Goal: Entertainment & Leisure: Consume media (video, audio)

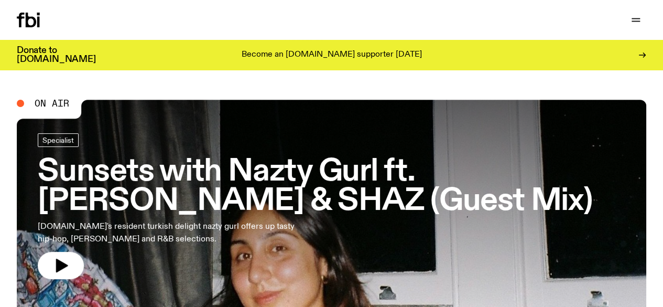
click at [0, 0] on link "Schedule" at bounding box center [0, 0] width 0 height 0
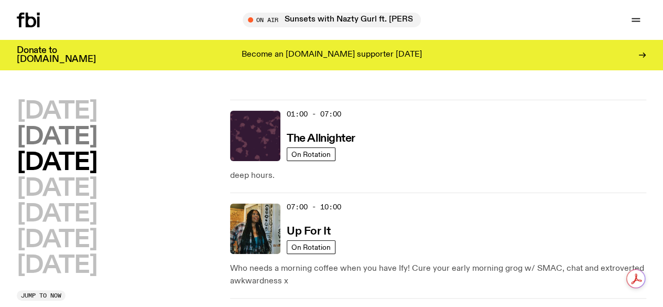
click at [97, 140] on h2 "[DATE]" at bounding box center [57, 137] width 80 height 24
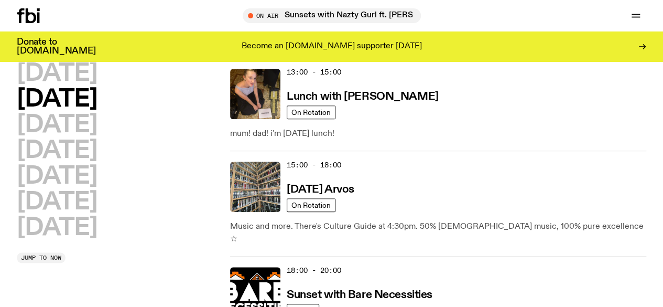
scroll to position [470, 0]
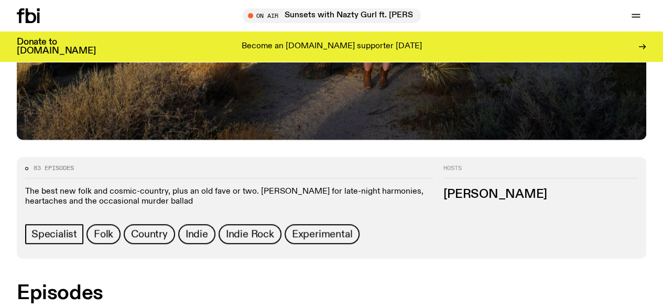
scroll to position [415, 0]
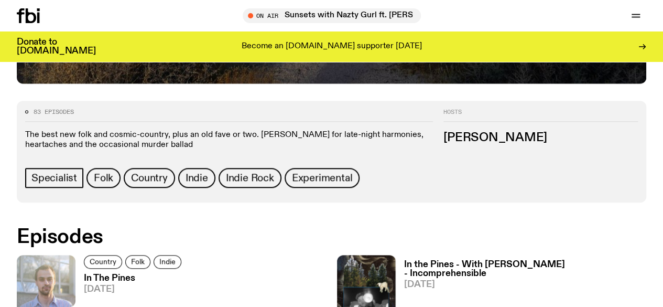
click at [47, 255] on img at bounding box center [46, 294] width 59 height 78
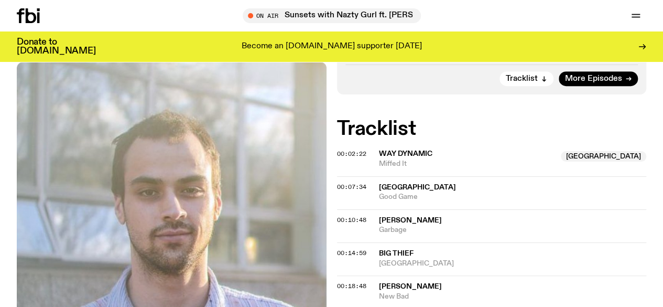
scroll to position [256, 0]
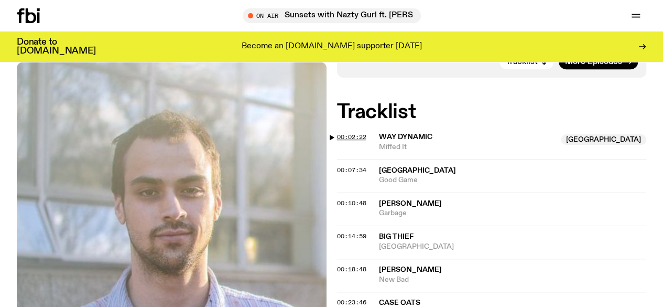
click at [351, 140] on span "00:02:22" at bounding box center [351, 137] width 29 height 8
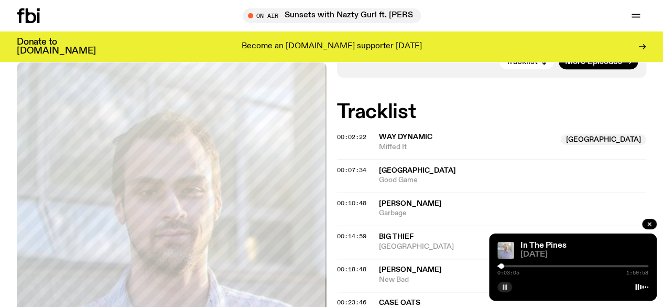
click at [504, 288] on rect "button" at bounding box center [504, 286] width 2 height 5
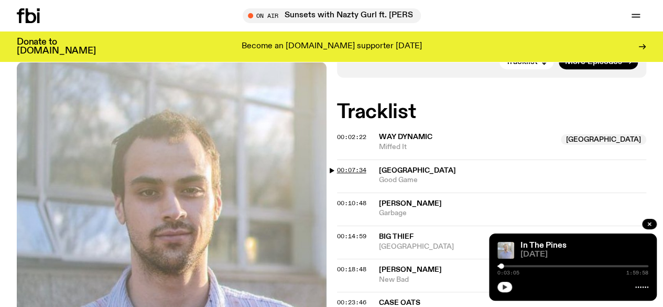
click at [347, 173] on span "00:07:34" at bounding box center [351, 170] width 29 height 8
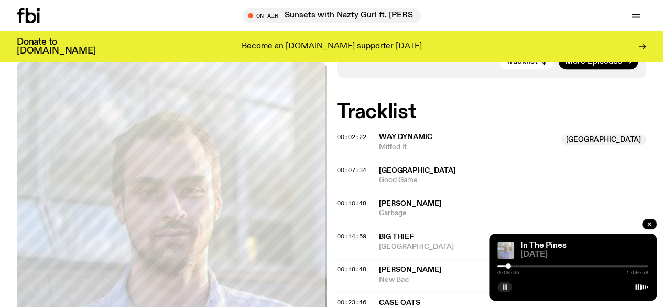
click at [502, 287] on icon "button" at bounding box center [505, 287] width 6 height 6
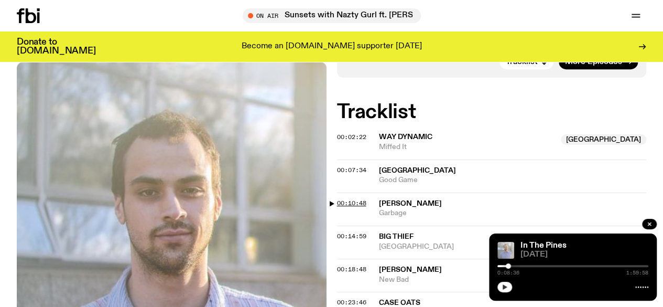
click at [346, 206] on span "00:10:48" at bounding box center [351, 203] width 29 height 8
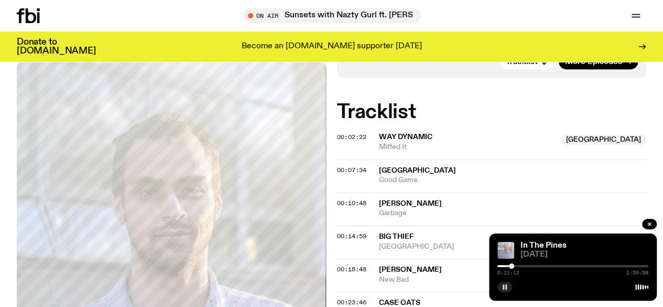
click at [504, 287] on rect "button" at bounding box center [504, 286] width 2 height 5
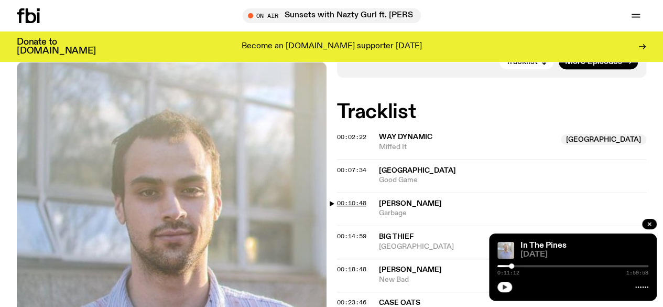
click at [355, 206] on span "00:10:48" at bounding box center [351, 203] width 29 height 8
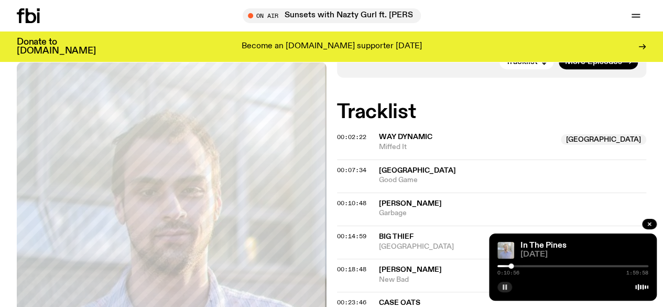
click at [504, 282] on button "button" at bounding box center [504, 286] width 15 height 10
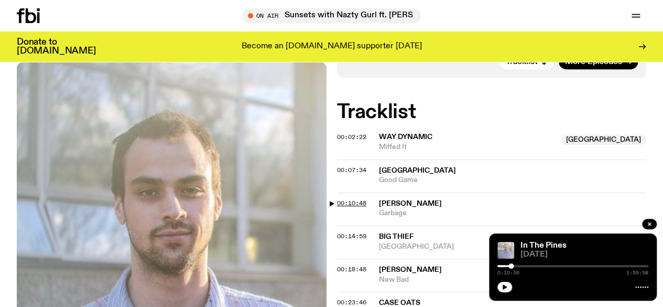
click at [351, 204] on span "00:10:48" at bounding box center [351, 203] width 29 height 8
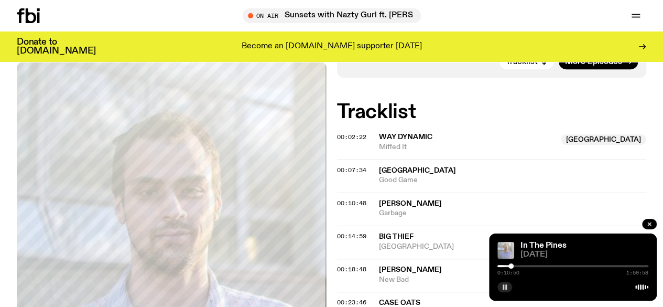
click at [505, 285] on rect "button" at bounding box center [506, 286] width 2 height 5
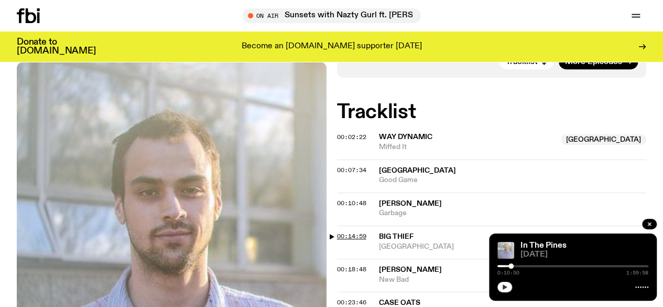
click at [350, 239] on span "00:14:59" at bounding box center [351, 236] width 29 height 8
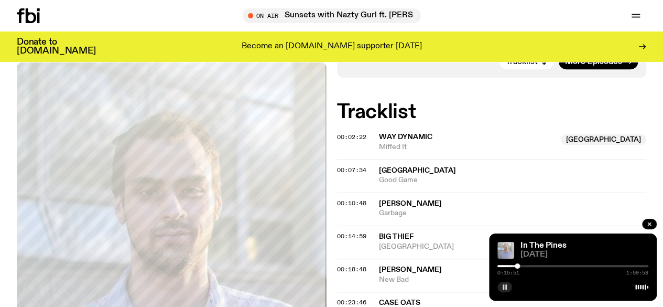
click at [503, 286] on rect "button" at bounding box center [504, 286] width 2 height 5
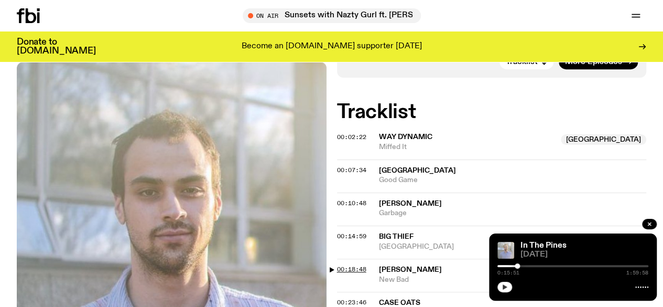
click at [346, 272] on span "00:18:48" at bounding box center [351, 269] width 29 height 8
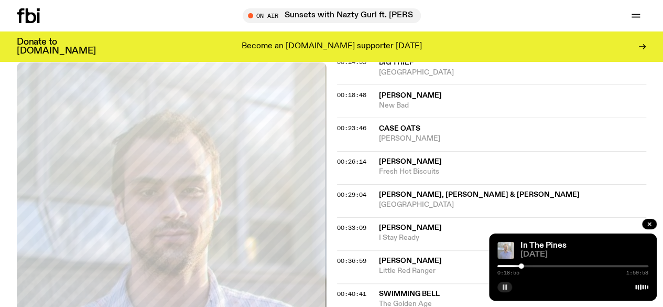
scroll to position [413, 0]
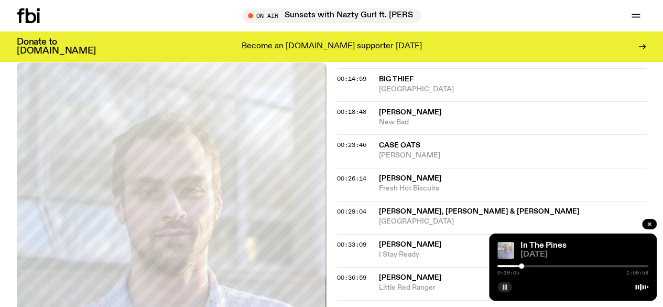
click at [507, 284] on icon "button" at bounding box center [505, 287] width 6 height 6
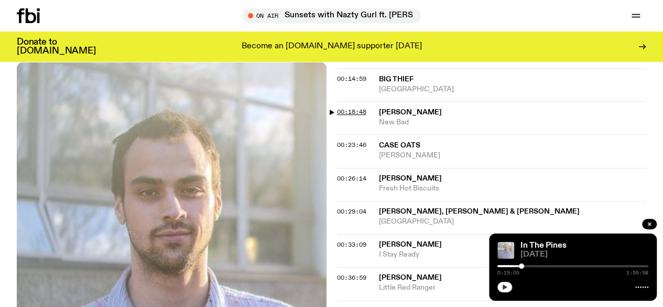
click at [349, 134] on div "00:18:48 [PERSON_NAME] New Bad" at bounding box center [492, 150] width 310 height 33
click at [346, 115] on span "00:18:48" at bounding box center [351, 111] width 29 height 8
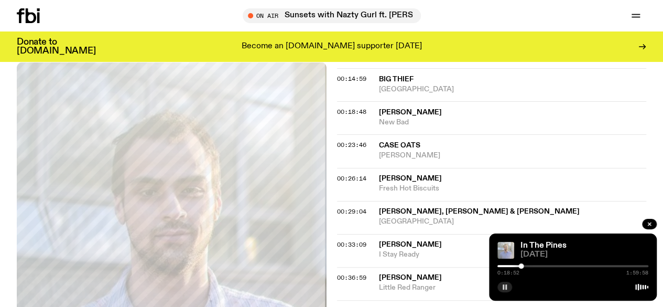
click at [504, 285] on rect "button" at bounding box center [504, 286] width 2 height 5
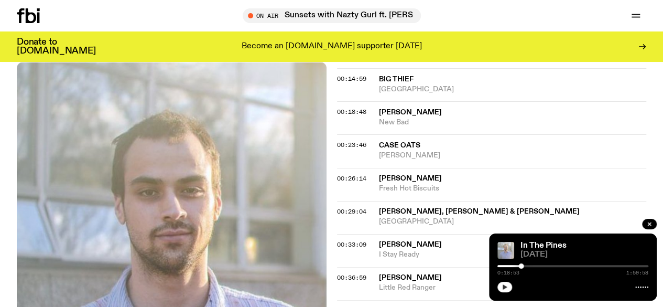
click at [396, 149] on span "Case Oats" at bounding box center [399, 144] width 41 height 7
click at [347, 145] on span "00:23:46" at bounding box center [351, 144] width 29 height 8
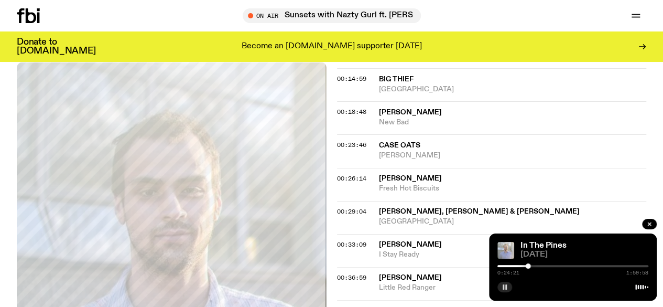
click at [506, 286] on icon "button" at bounding box center [505, 287] width 6 height 6
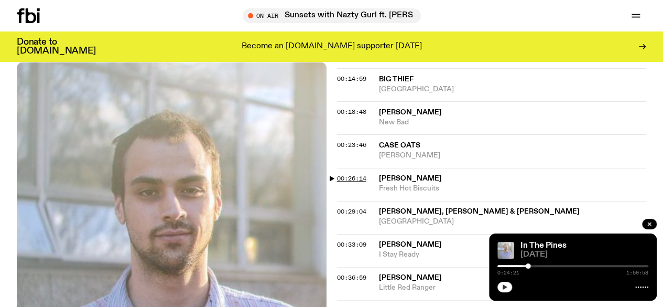
click at [362, 180] on span "00:26:14" at bounding box center [351, 178] width 29 height 8
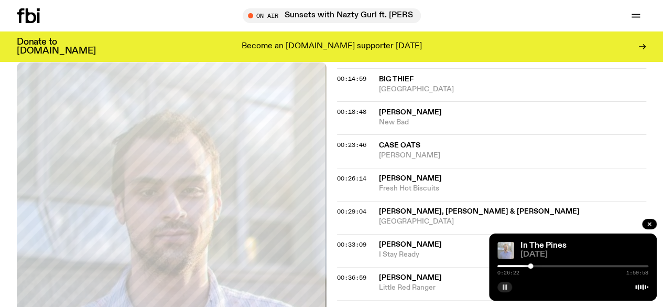
click at [504, 284] on icon "button" at bounding box center [505, 287] width 6 height 6
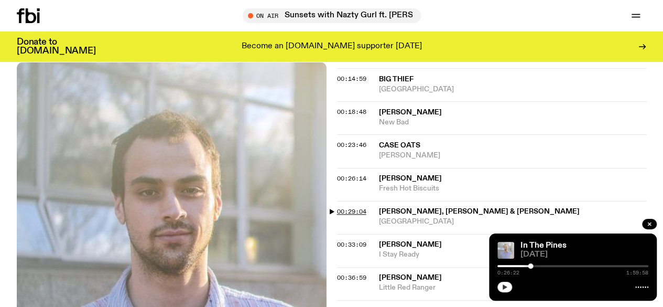
click at [355, 211] on span "00:29:04" at bounding box center [351, 211] width 29 height 8
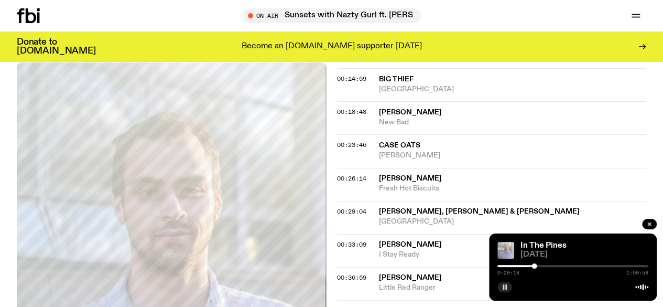
click at [503, 285] on rect "button" at bounding box center [504, 286] width 2 height 5
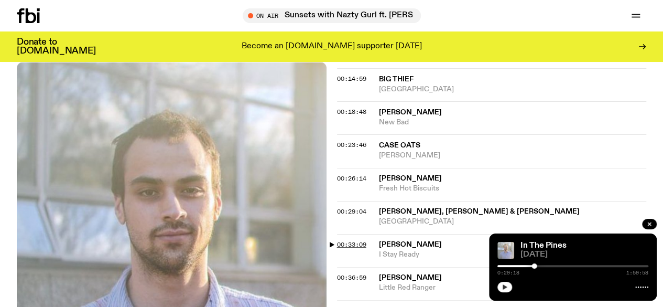
click at [362, 248] on span "00:33:09" at bounding box center [351, 244] width 29 height 8
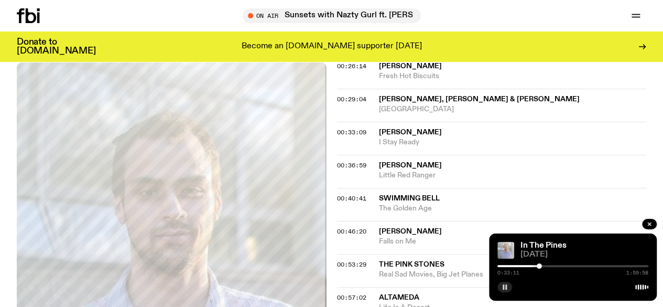
scroll to position [570, 0]
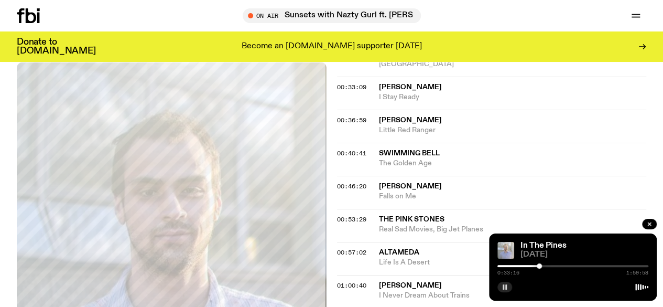
click at [504, 285] on rect "button" at bounding box center [504, 286] width 2 height 5
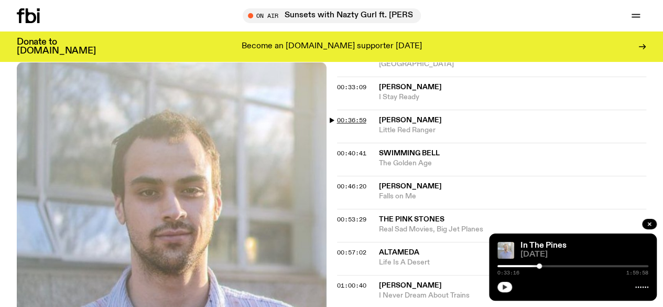
click at [358, 121] on span "00:36:59" at bounding box center [351, 120] width 29 height 8
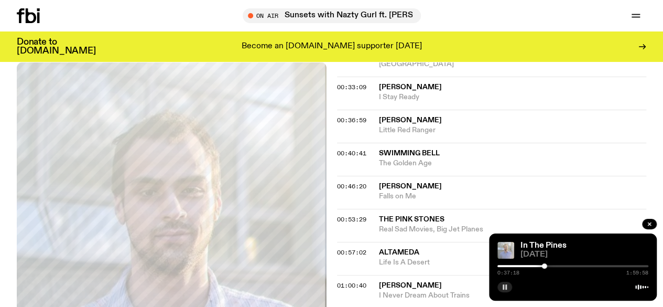
click at [505, 285] on icon "button" at bounding box center [505, 287] width 6 height 6
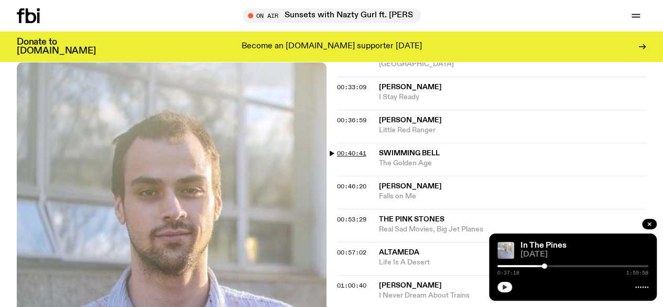
click at [352, 151] on span "00:40:41" at bounding box center [351, 153] width 29 height 8
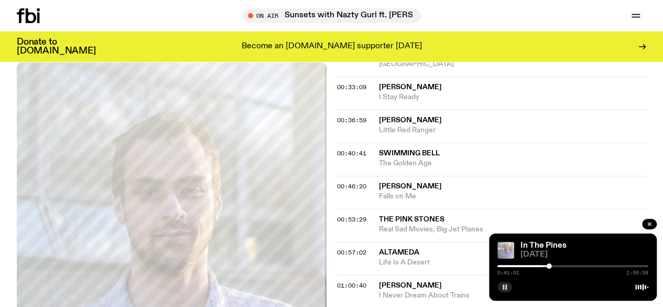
click at [504, 284] on icon "button" at bounding box center [505, 287] width 6 height 6
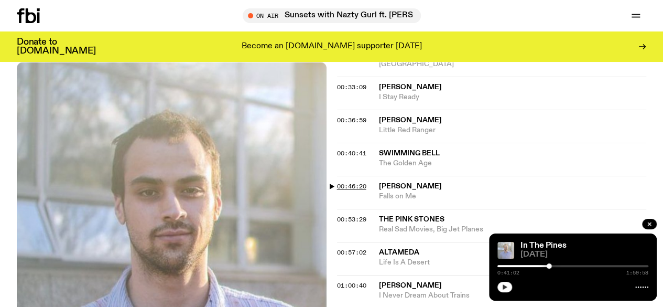
click at [363, 186] on span "00:46:20" at bounding box center [351, 186] width 29 height 8
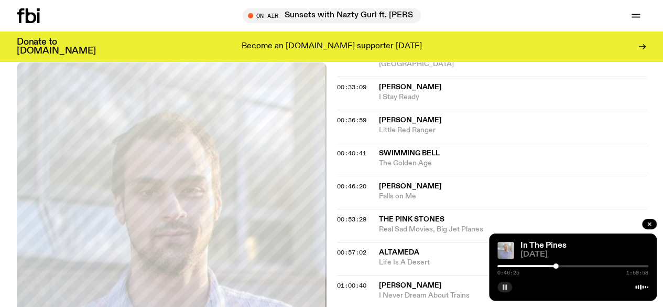
click at [505, 285] on rect "button" at bounding box center [506, 286] width 2 height 5
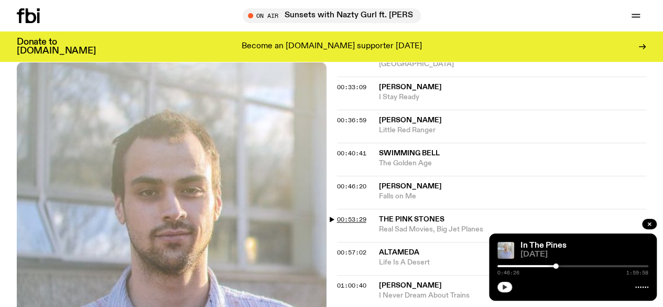
click at [354, 220] on span "00:53:29" at bounding box center [351, 219] width 29 height 8
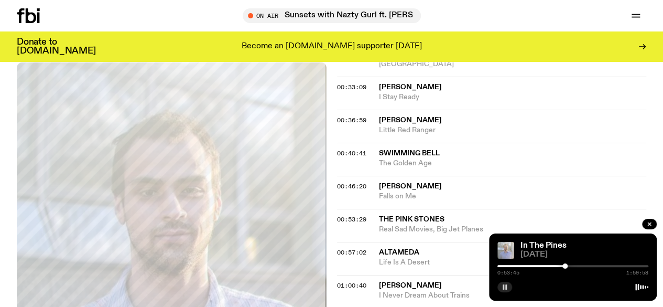
click at [503, 286] on rect "button" at bounding box center [504, 286] width 2 height 5
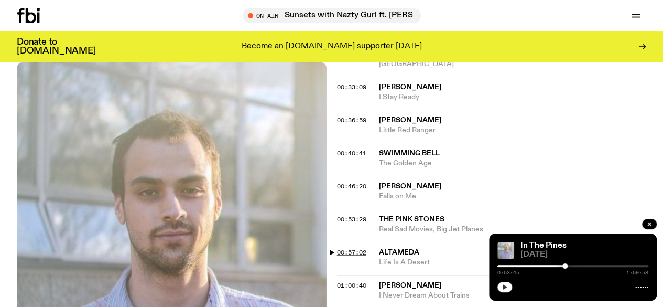
click at [349, 254] on span "00:57:02" at bounding box center [351, 252] width 29 height 8
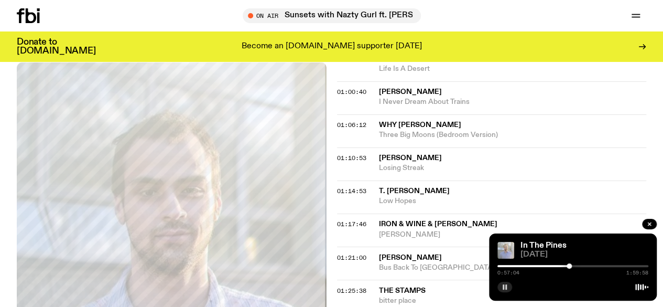
scroll to position [780, 0]
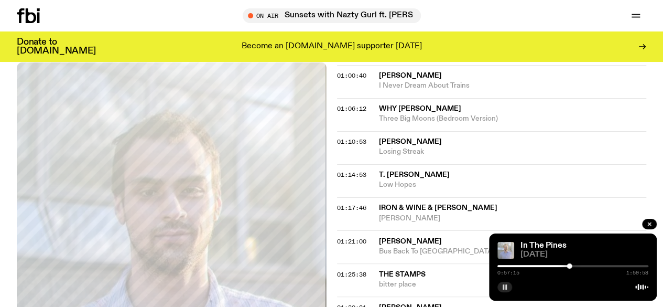
click at [507, 284] on icon "button" at bounding box center [505, 287] width 6 height 6
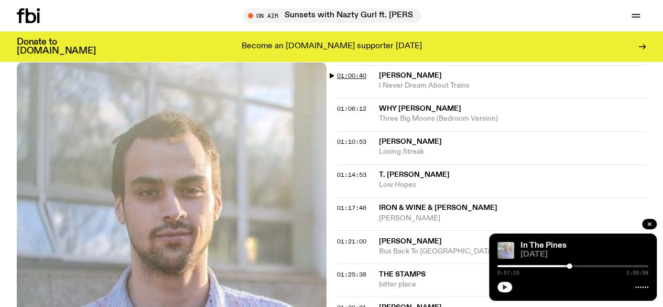
click at [349, 76] on span "01:00:40" at bounding box center [351, 75] width 29 height 8
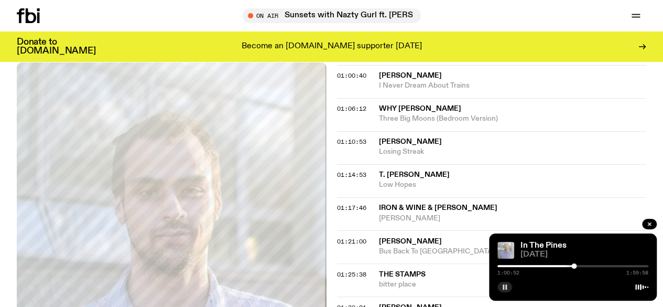
click at [505, 286] on icon "button" at bounding box center [505, 287] width 6 height 6
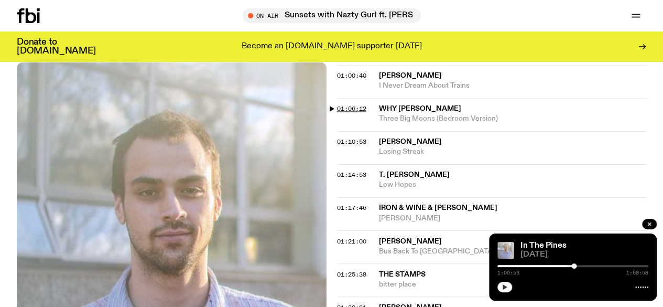
click at [358, 110] on span "01:06:12" at bounding box center [351, 108] width 29 height 8
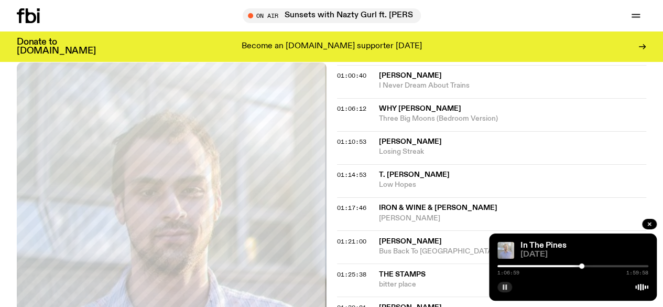
click at [503, 287] on rect "button" at bounding box center [504, 286] width 2 height 5
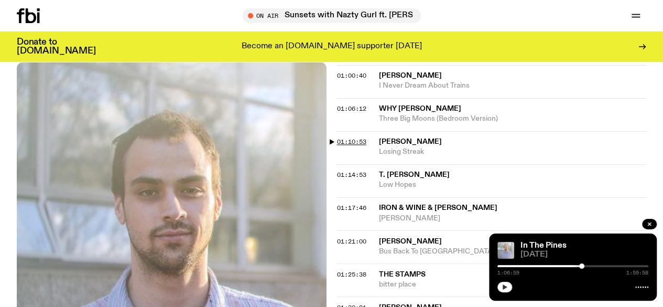
click at [360, 140] on span "01:10:53" at bounding box center [351, 141] width 29 height 8
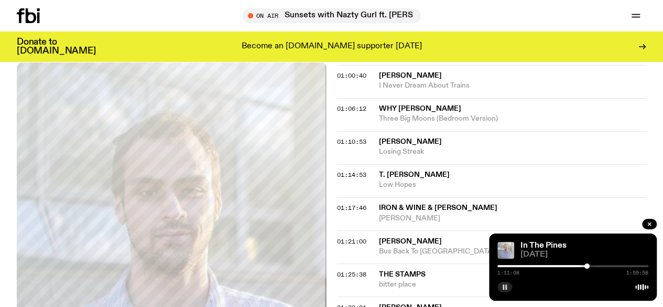
click at [502, 285] on icon "button" at bounding box center [505, 287] width 6 height 6
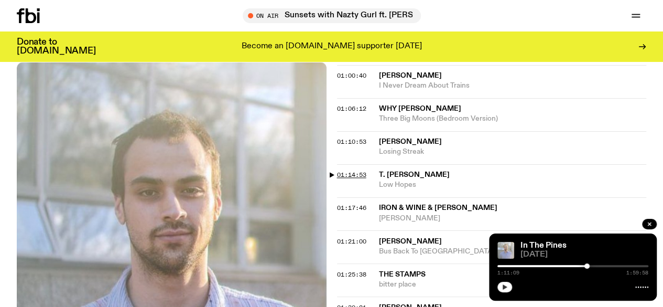
click at [354, 176] on span "01:14:53" at bounding box center [351, 174] width 29 height 8
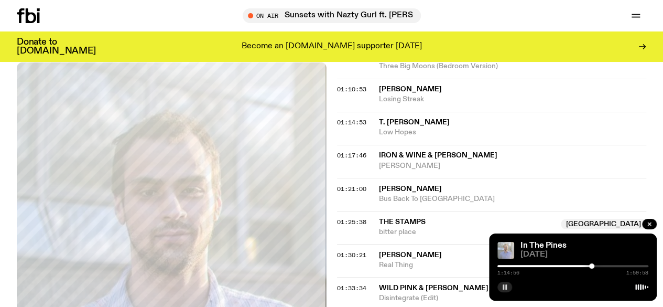
scroll to position [885, 0]
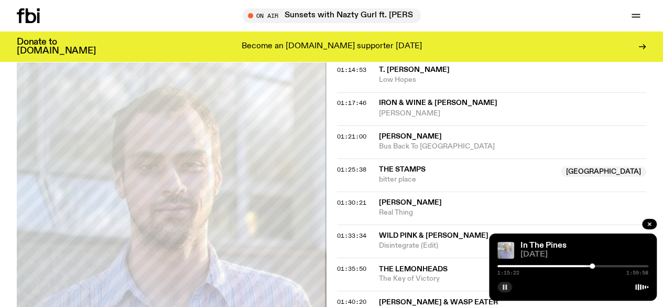
click at [504, 284] on icon "button" at bounding box center [505, 287] width 6 height 6
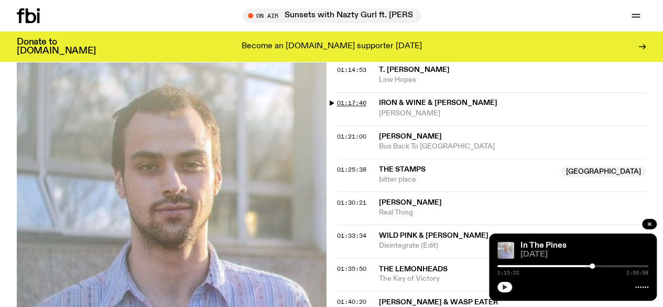
click at [348, 105] on span "01:17:46" at bounding box center [351, 103] width 29 height 8
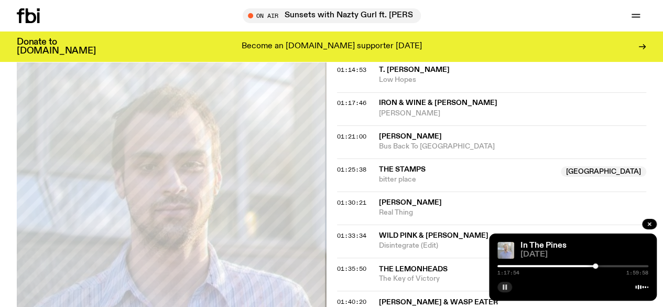
click at [506, 281] on button "button" at bounding box center [504, 286] width 15 height 10
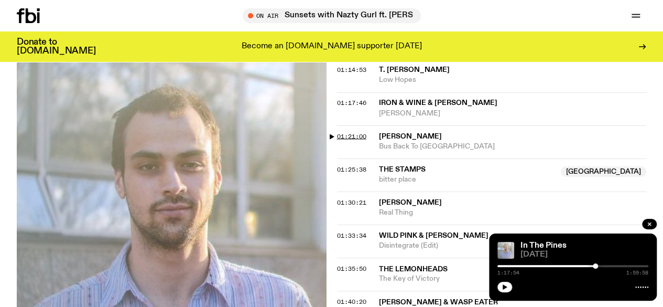
click at [354, 138] on span "01:21:00" at bounding box center [351, 136] width 29 height 8
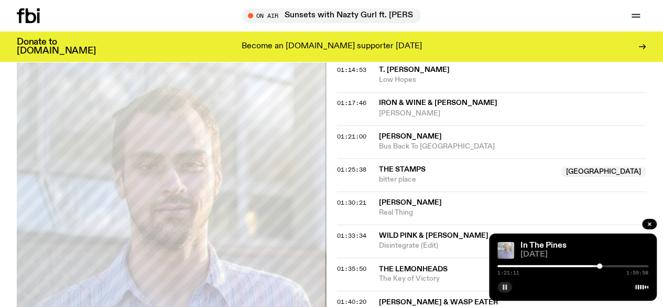
click at [505, 289] on icon "button" at bounding box center [505, 287] width 6 height 6
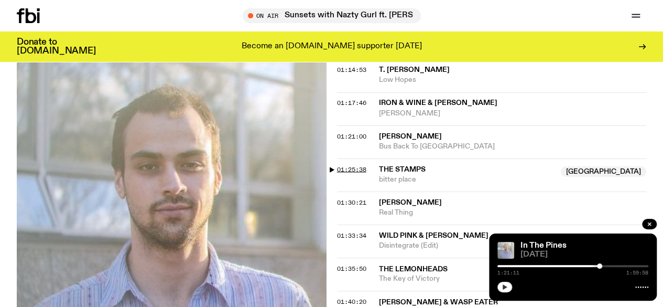
click at [345, 168] on span "01:25:38" at bounding box center [351, 169] width 29 height 8
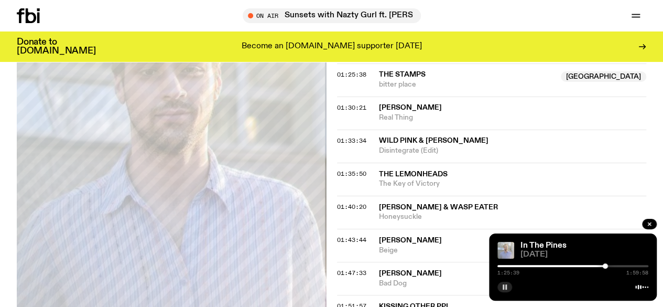
scroll to position [989, 0]
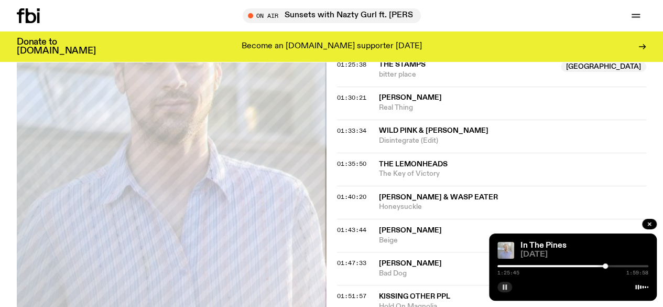
click at [501, 285] on button "button" at bounding box center [504, 286] width 15 height 10
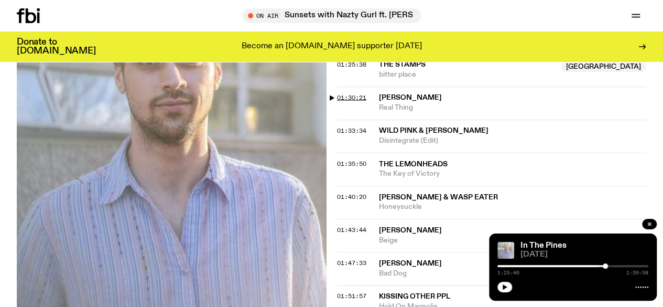
click at [348, 97] on span "01:30:21" at bounding box center [351, 97] width 29 height 8
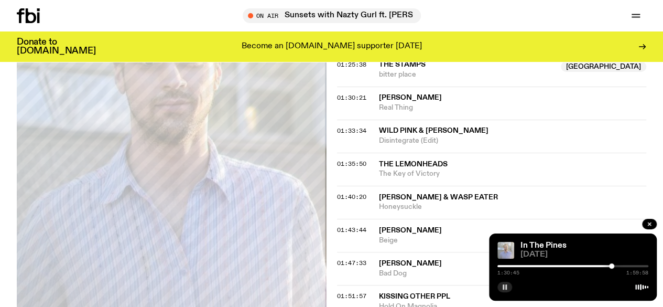
click at [503, 286] on rect "button" at bounding box center [504, 286] width 2 height 5
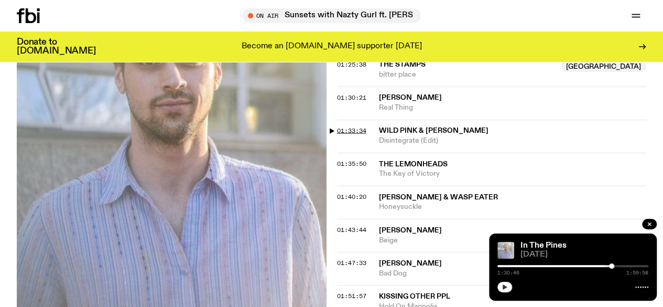
click at [346, 127] on span "01:33:34" at bounding box center [351, 130] width 29 height 8
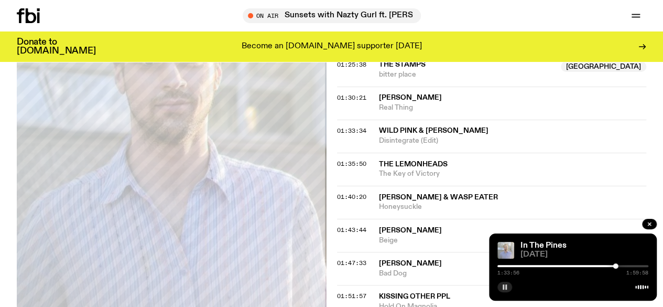
click at [503, 285] on rect "button" at bounding box center [504, 286] width 2 height 5
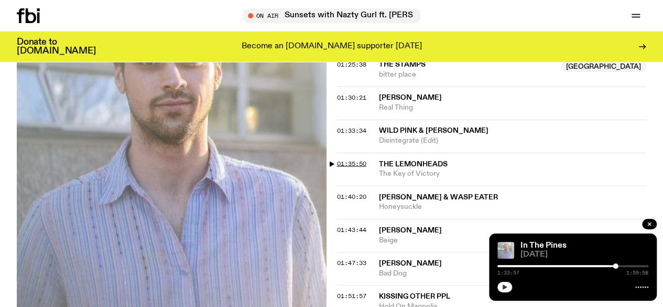
click at [355, 160] on span "01:35:50" at bounding box center [351, 163] width 29 height 8
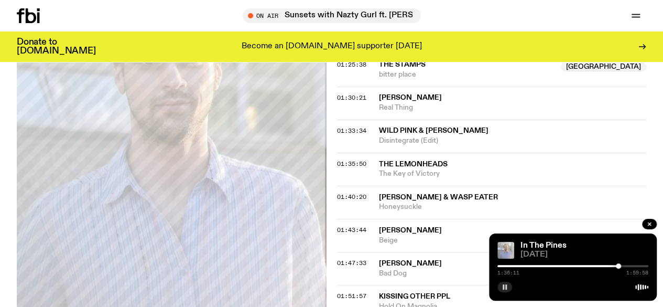
click at [504, 285] on rect "button" at bounding box center [504, 286] width 2 height 5
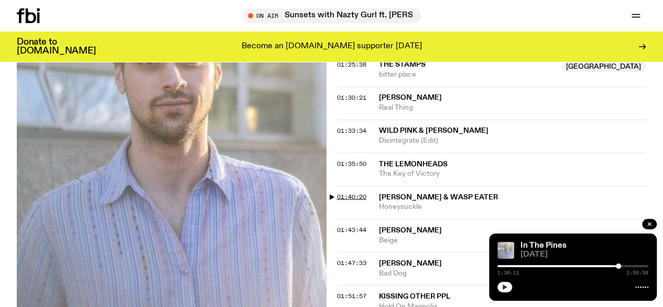
click at [341, 197] on span "01:40:20" at bounding box center [351, 196] width 29 height 8
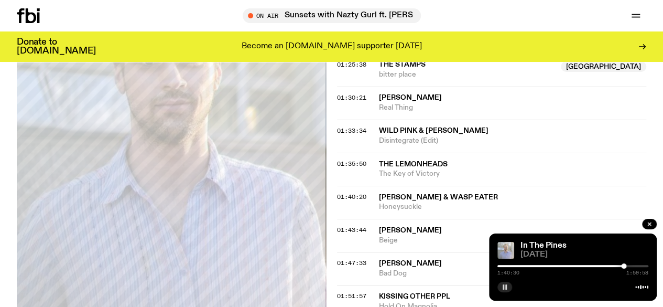
click at [504, 284] on icon "button" at bounding box center [505, 287] width 6 height 6
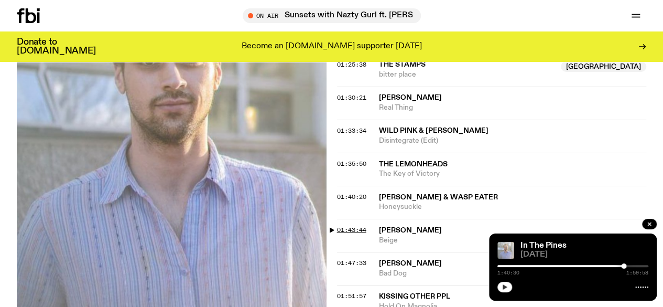
click at [363, 227] on span "01:43:44" at bounding box center [351, 229] width 29 height 8
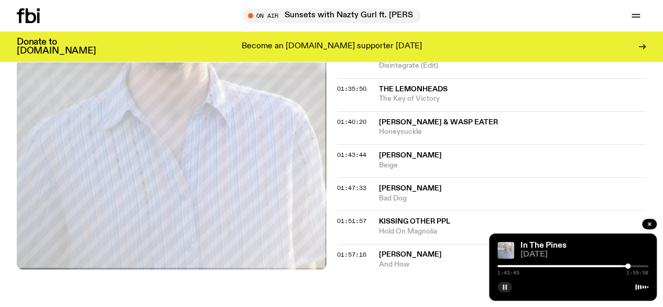
scroll to position [1094, 0]
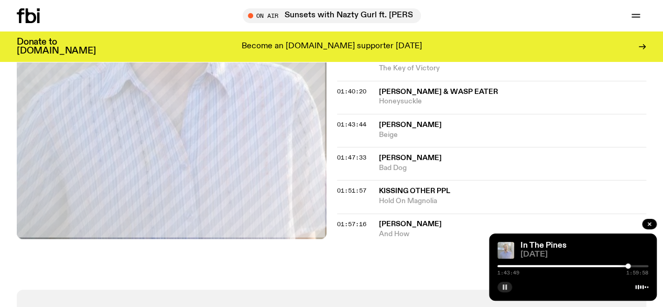
click at [502, 285] on icon "button" at bounding box center [505, 287] width 6 height 6
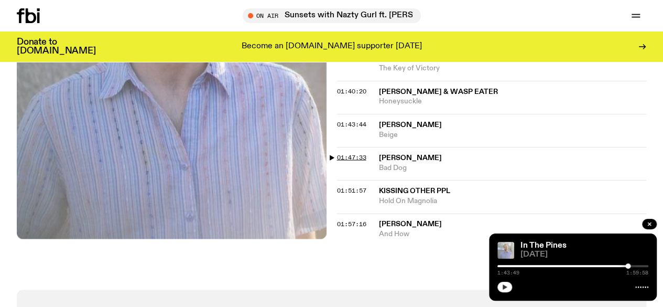
click at [350, 158] on span "01:47:33" at bounding box center [351, 157] width 29 height 8
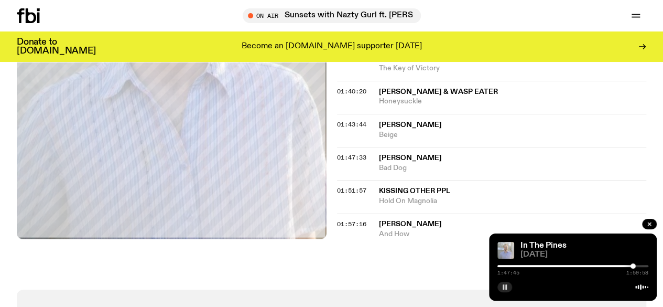
click at [506, 284] on icon "button" at bounding box center [505, 287] width 6 height 6
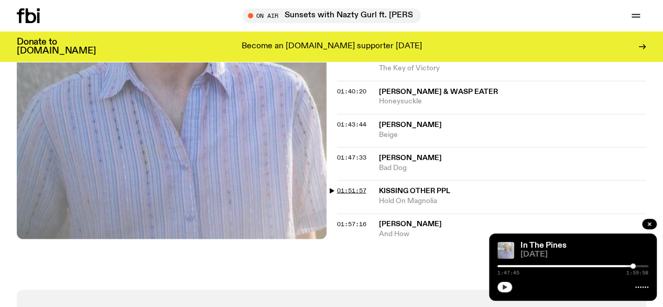
click at [357, 189] on span "01:51:57" at bounding box center [351, 190] width 29 height 8
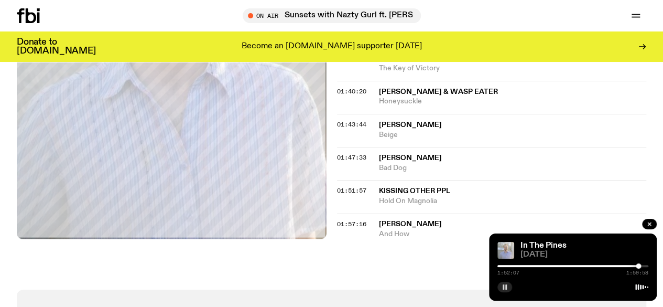
click at [504, 286] on icon "button" at bounding box center [505, 287] width 6 height 6
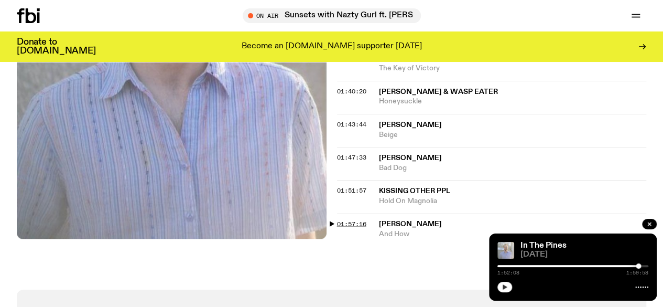
click at [364, 222] on span "01:57:16" at bounding box center [351, 224] width 29 height 8
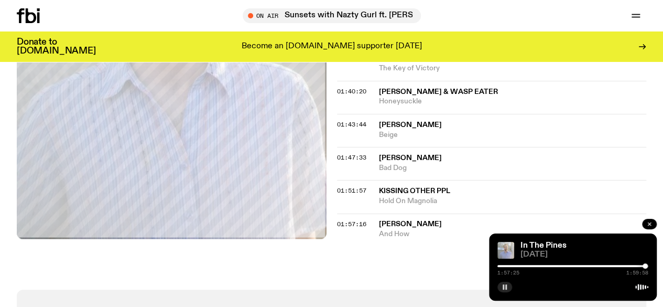
click at [651, 220] on button "button" at bounding box center [649, 224] width 15 height 10
